Goal: Transaction & Acquisition: Obtain resource

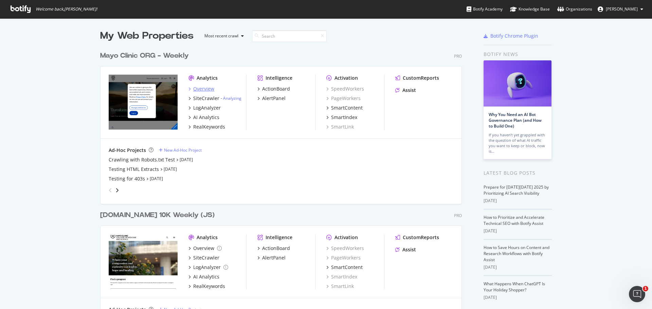
click at [205, 87] on div "Overview" at bounding box center [203, 89] width 21 height 7
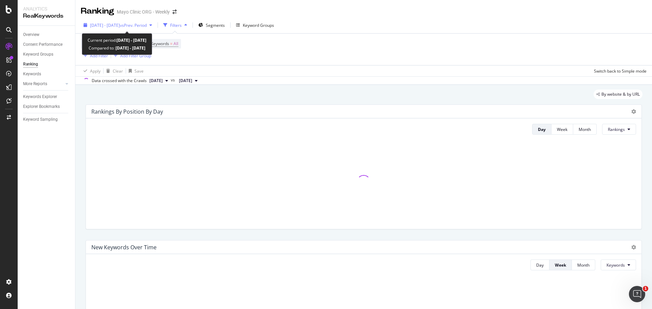
click at [117, 24] on span "2025 Aug. 1st - Aug. 31st" at bounding box center [105, 25] width 30 height 6
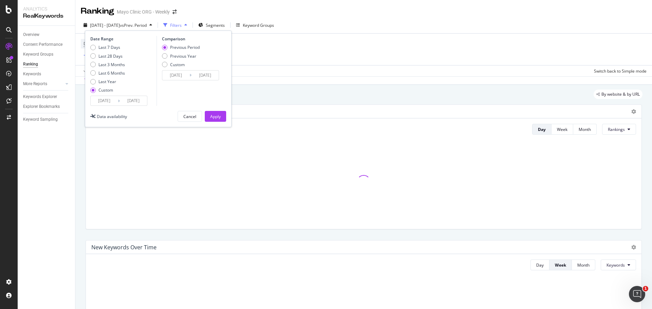
click at [112, 101] on input "2025/08/01" at bounding box center [104, 101] width 27 height 10
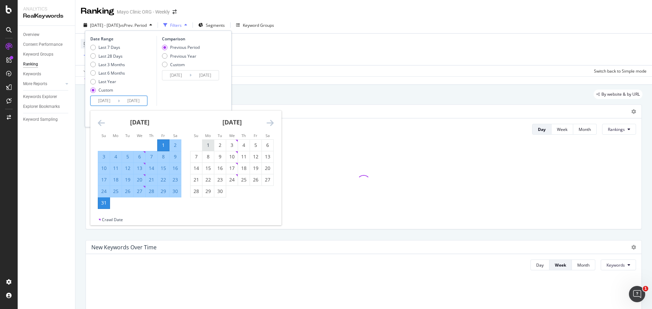
click at [210, 147] on div "1" at bounding box center [208, 145] width 12 height 7
type input "2025/09/01"
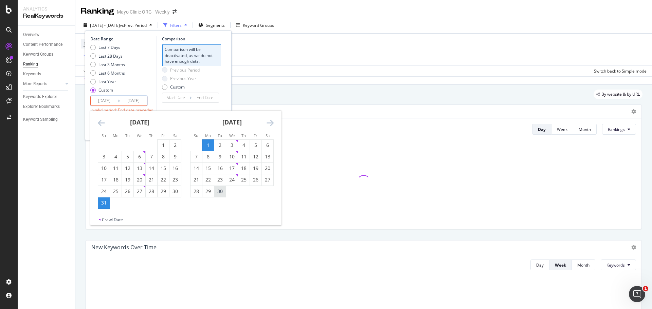
click at [223, 192] on div "30" at bounding box center [220, 191] width 12 height 7
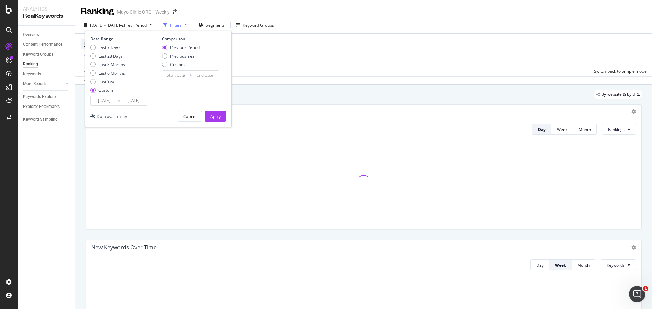
type input "2025/09/30"
type input "2025/08/02"
type input "2025/08/31"
click at [210, 117] on div "Apply" at bounding box center [215, 117] width 11 height 6
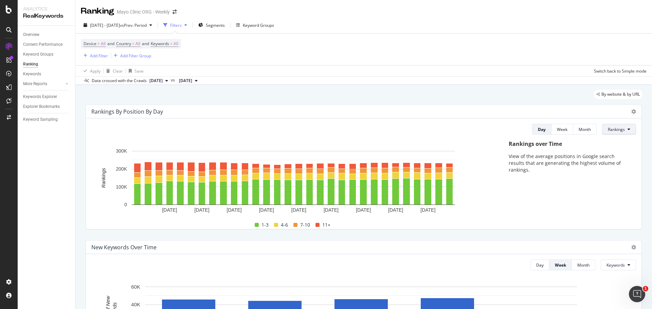
click at [607, 131] on span "Rankings" at bounding box center [615, 130] width 17 height 6
click at [608, 153] on span "Clicks" at bounding box center [614, 155] width 25 height 6
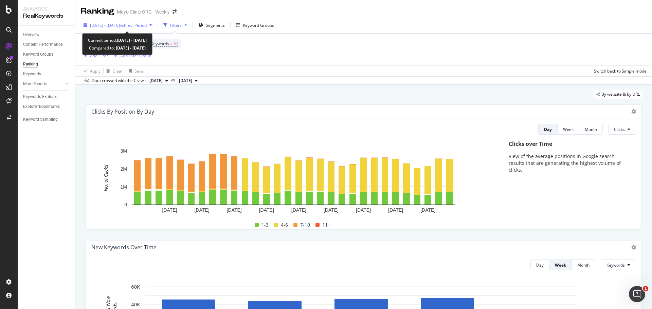
click at [147, 23] on span "vs Prev. Period" at bounding box center [133, 25] width 27 height 6
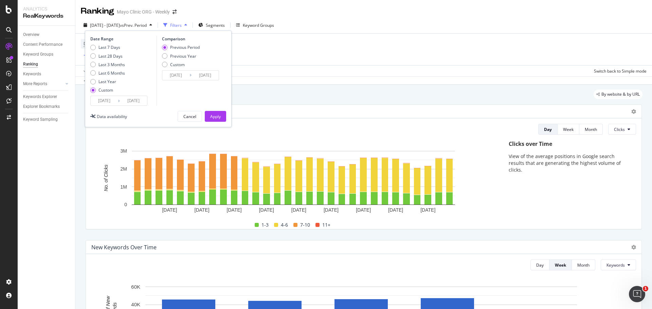
click at [520, 67] on div "Apply Clear Save Switch back to Simple mode" at bounding box center [363, 70] width 576 height 11
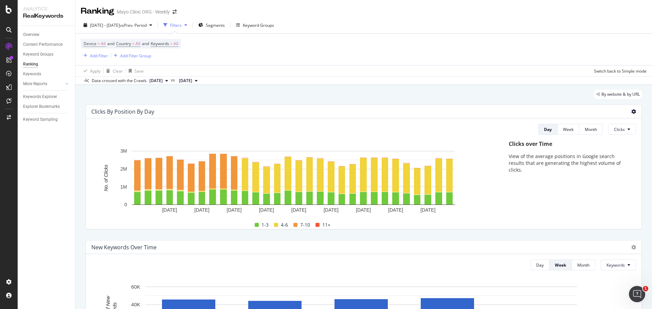
click at [631, 112] on icon at bounding box center [633, 111] width 5 height 5
click at [613, 131] on span "Export as CSV" at bounding box center [601, 131] width 38 height 6
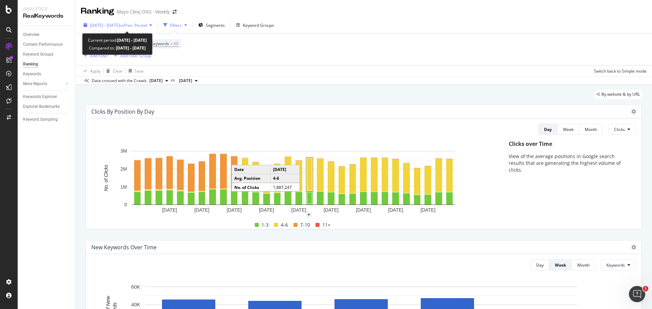
click at [120, 24] on span "2025 Sep. 1st - Sep. 30th" at bounding box center [105, 25] width 30 height 6
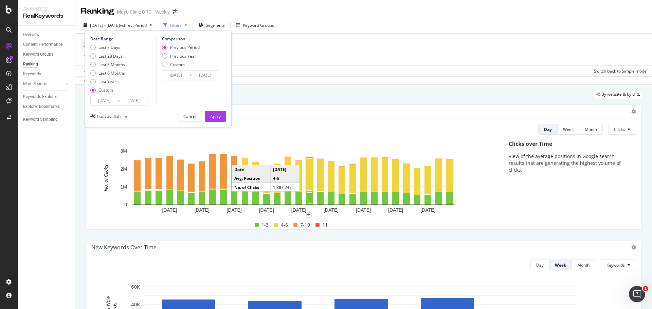
click at [96, 105] on input "2025/09/01" at bounding box center [104, 101] width 27 height 10
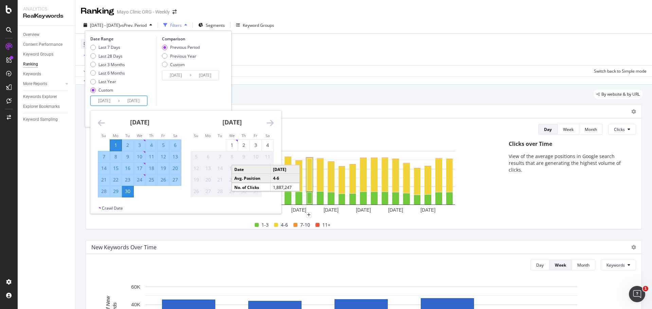
click at [102, 124] on icon "Move backward to switch to the previous month." at bounding box center [101, 123] width 7 height 8
click at [102, 123] on icon "Move backward to switch to the previous month." at bounding box center [101, 123] width 7 height 8
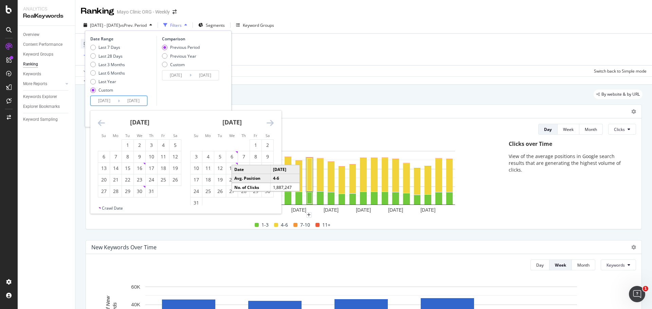
click at [102, 123] on icon "Move backward to switch to the previous month." at bounding box center [101, 123] width 7 height 8
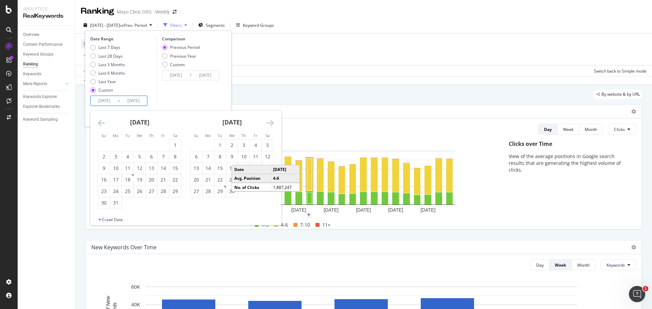
click at [102, 123] on icon "Move backward to switch to the previous month." at bounding box center [101, 123] width 7 height 8
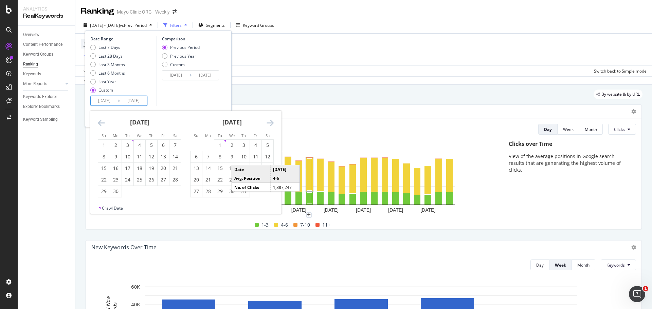
click at [102, 123] on icon "Move backward to switch to the previous month." at bounding box center [101, 123] width 7 height 8
click at [270, 121] on icon "Move forward to switch to the next month." at bounding box center [269, 123] width 7 height 8
click at [270, 122] on icon "Move forward to switch to the next month." at bounding box center [269, 123] width 7 height 8
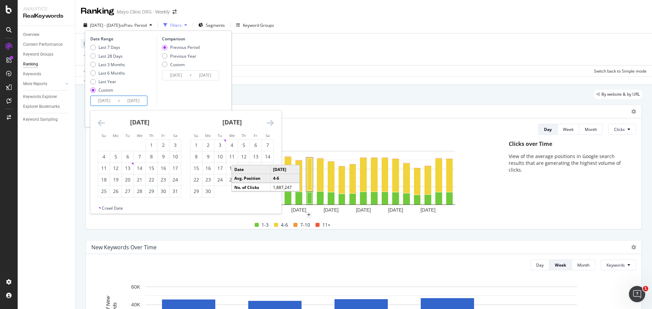
click at [270, 122] on icon "Move forward to switch to the next month." at bounding box center [269, 123] width 7 height 8
click at [101, 143] on div "1" at bounding box center [104, 145] width 12 height 7
type input "2024/09/01"
type input "2023/08/03"
type input "2024/08/31"
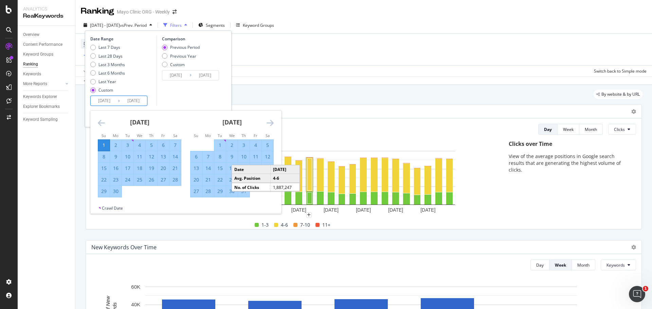
click at [119, 192] on div "30" at bounding box center [116, 191] width 12 height 7
type input "2024/09/30"
type input "2024/08/02"
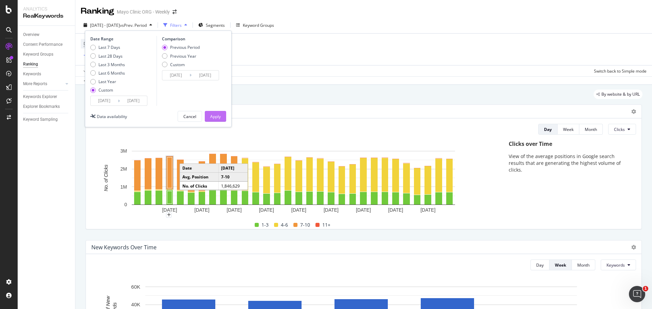
click at [217, 115] on div "Apply" at bounding box center [215, 117] width 11 height 6
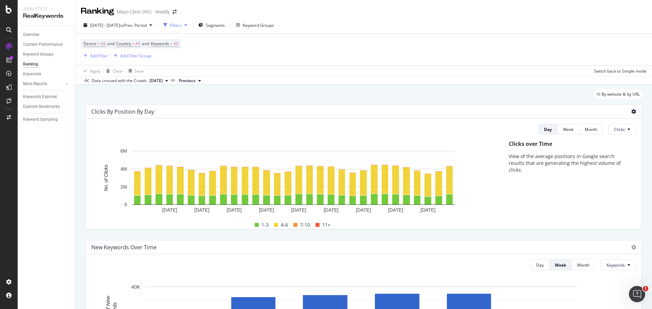
click at [631, 113] on icon at bounding box center [633, 111] width 5 height 5
click at [598, 133] on span "Export as CSV" at bounding box center [601, 131] width 38 height 6
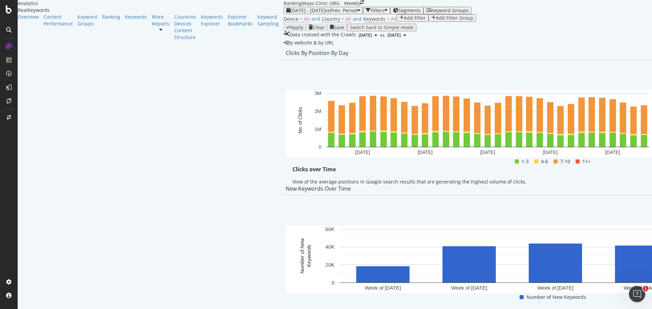
click at [622, 144] on span "Rankings" at bounding box center [621, 143] width 25 height 6
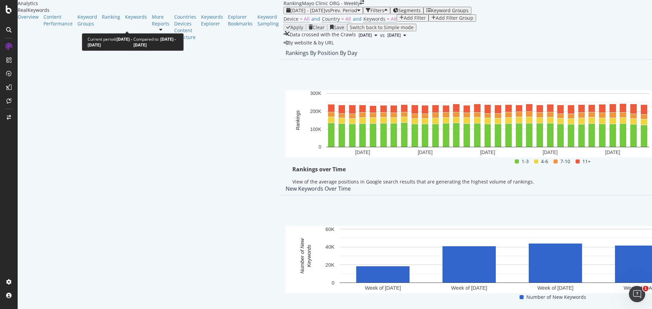
click at [290, 14] on span "2025 Aug. 1st - Aug. 31st" at bounding box center [307, 10] width 35 height 6
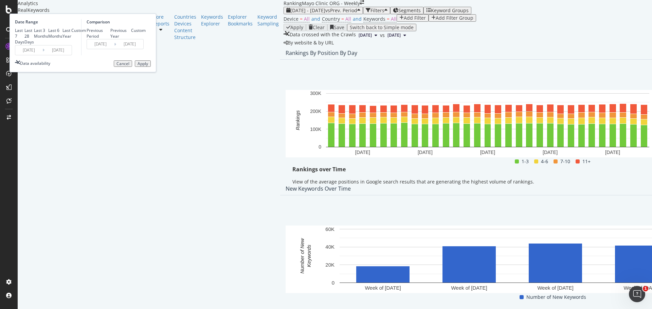
click at [42, 55] on input "2025/08/01" at bounding box center [28, 50] width 27 height 10
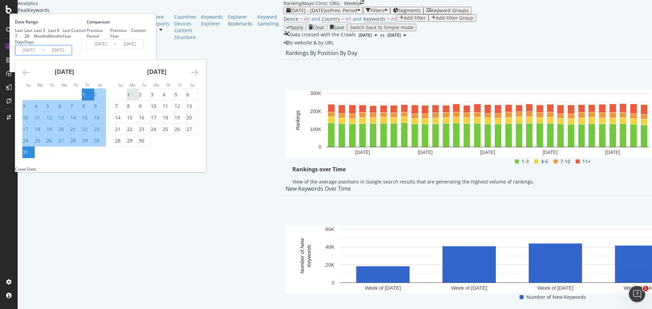
click at [130, 98] on div "1" at bounding box center [128, 94] width 3 height 7
type input "2025/09/01"
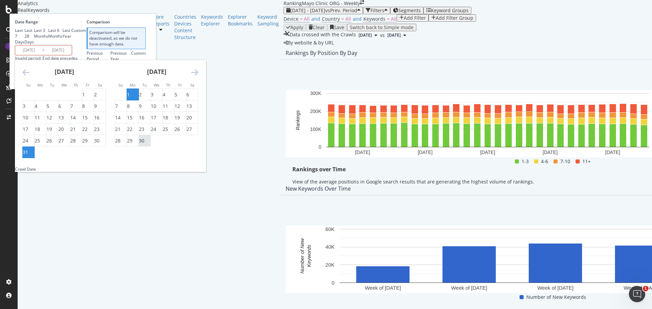
click at [144, 144] on div "30" at bounding box center [141, 140] width 5 height 7
type input "2025/09/30"
type input "2025/08/02"
type input "2025/08/31"
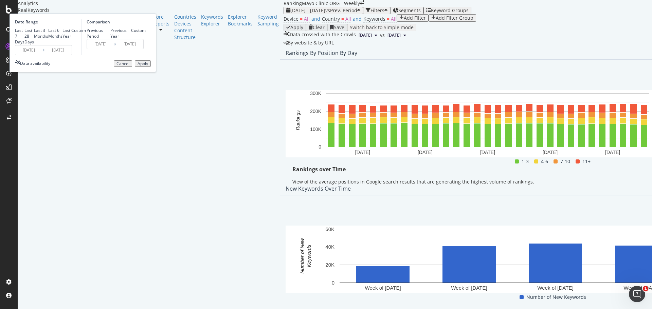
click at [151, 67] on button "Apply" at bounding box center [143, 63] width 16 height 7
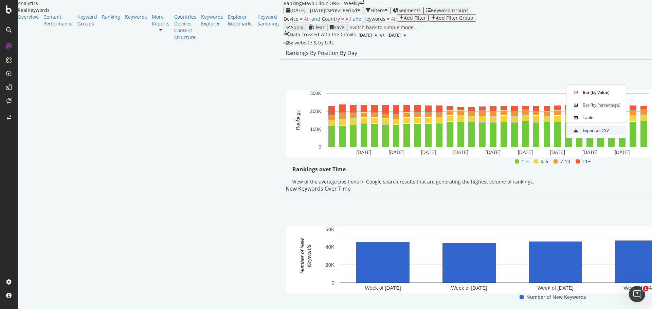
click at [600, 133] on span "Export as CSV" at bounding box center [601, 131] width 38 height 6
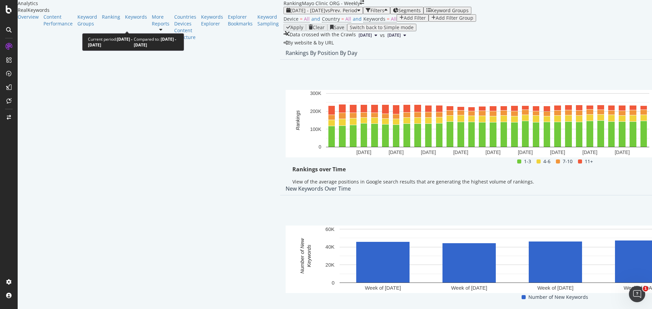
click at [290, 14] on span "2025 Sep. 1st - Sep. 30th" at bounding box center [307, 10] width 35 height 6
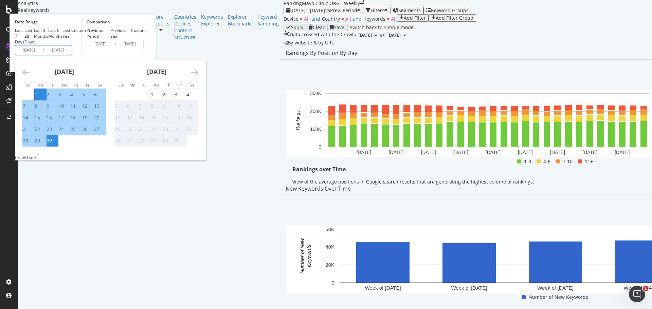
click at [42, 55] on input "2025/09/01" at bounding box center [28, 50] width 27 height 10
type input "2025/09/01"
type input "2023/08/03"
type input "2024/08/31"
type input "2024/09/01"
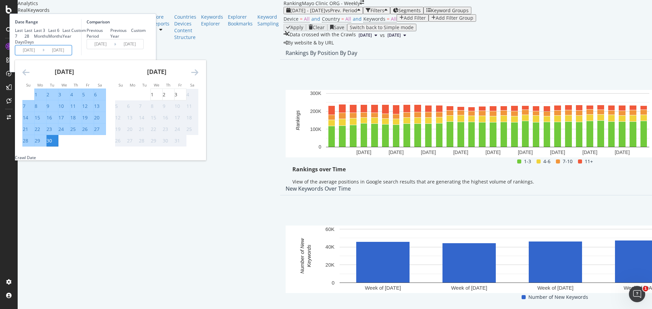
click at [72, 55] on input "2025/09/30" at bounding box center [57, 50] width 27 height 10
type input "2025/09/30"
type input "2024/08/02"
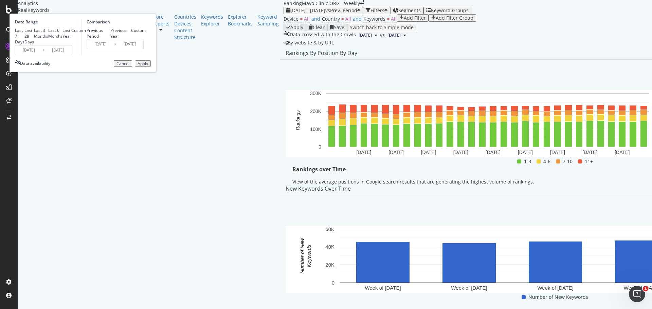
type input "2024/09/30"
click at [42, 55] on input "2024/09/01" at bounding box center [28, 50] width 27 height 10
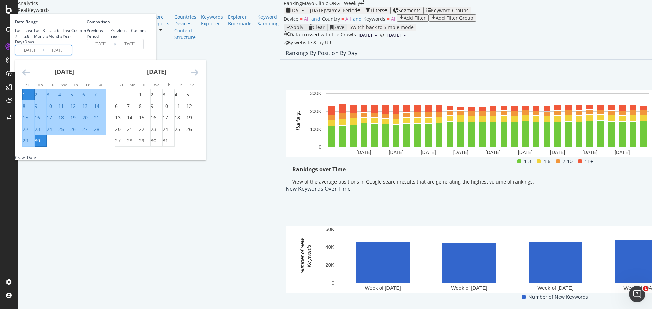
click at [146, 55] on div "Comparison Previous Period Previous Year Custom 2024/08/02 Navigate forward to …" at bounding box center [113, 37] width 64 height 36
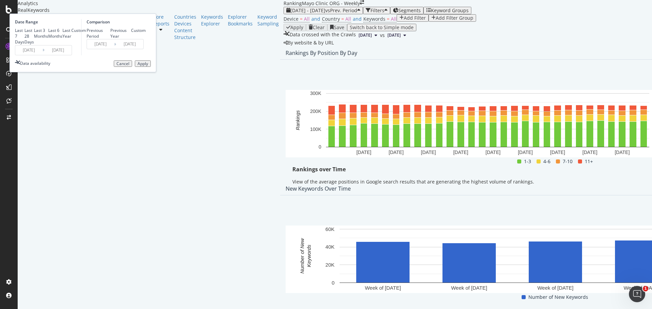
click at [72, 55] on input "2024/09/30" at bounding box center [57, 50] width 27 height 10
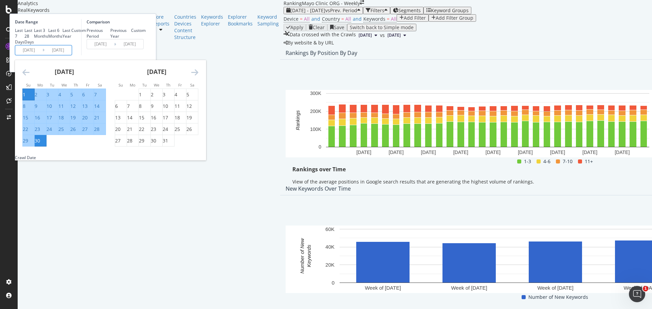
click at [146, 55] on div "Comparison Previous Period Previous Year Custom 2024/08/02 Navigate forward to …" at bounding box center [113, 37] width 64 height 36
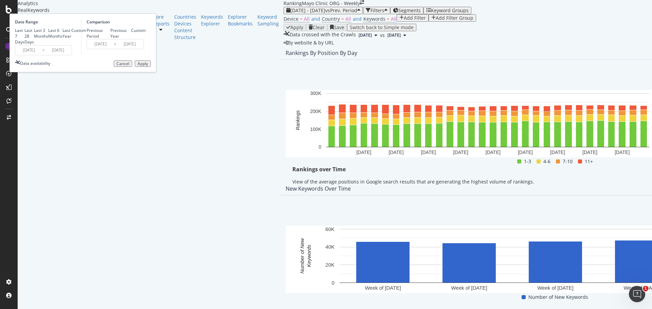
click at [148, 66] on div "Apply" at bounding box center [142, 63] width 11 height 5
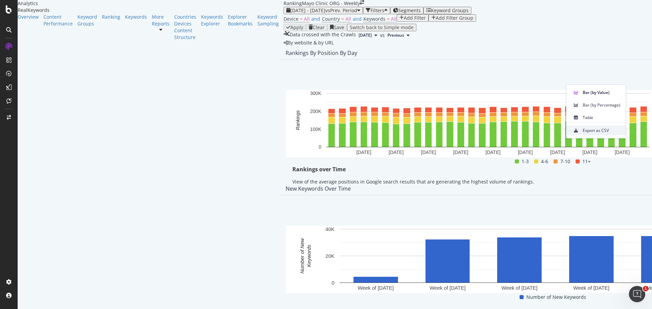
click at [605, 130] on span "Export as CSV" at bounding box center [601, 131] width 38 height 6
